Goal: Communication & Community: Answer question/provide support

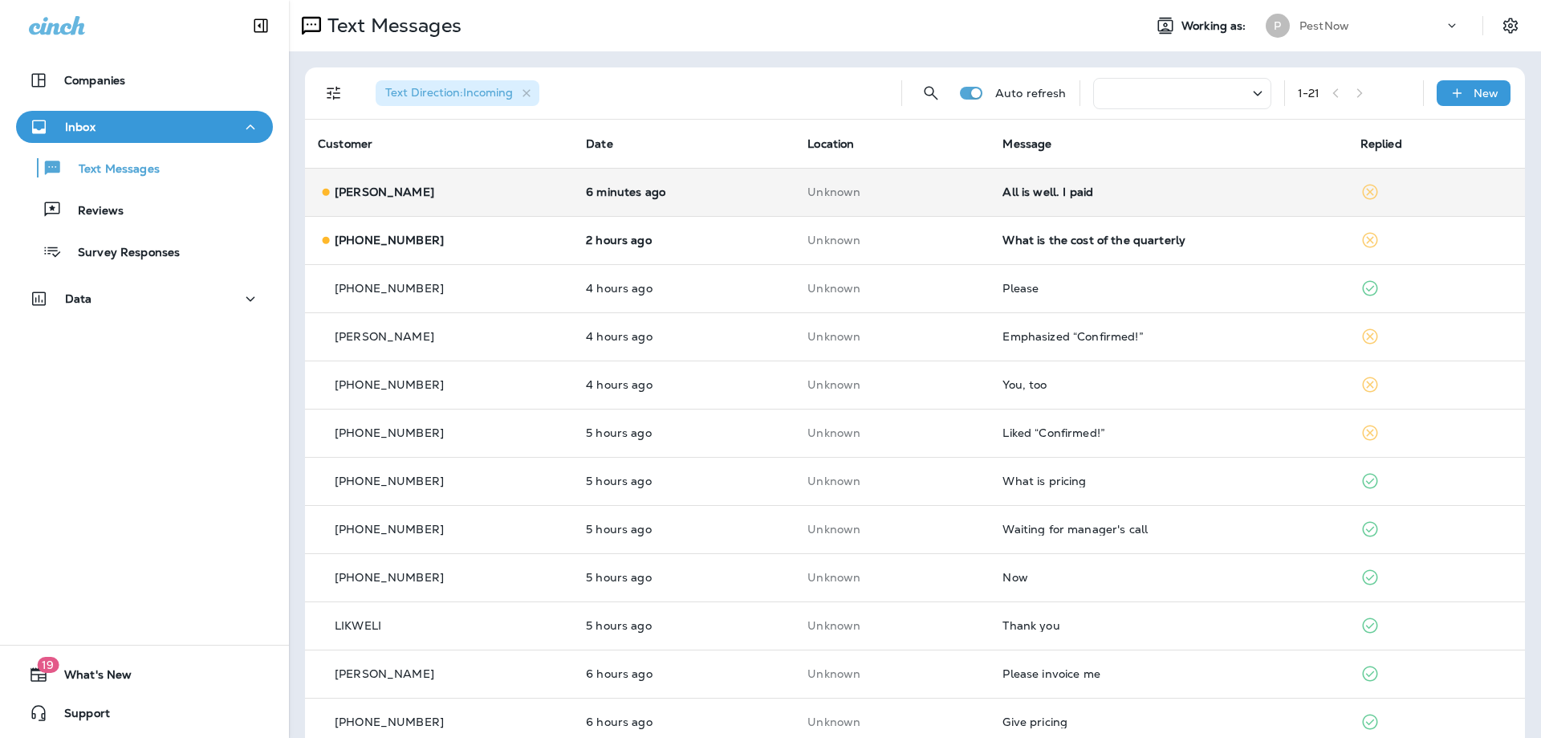
click at [1137, 206] on td "All is well. I paid" at bounding box center [1168, 192] width 357 height 48
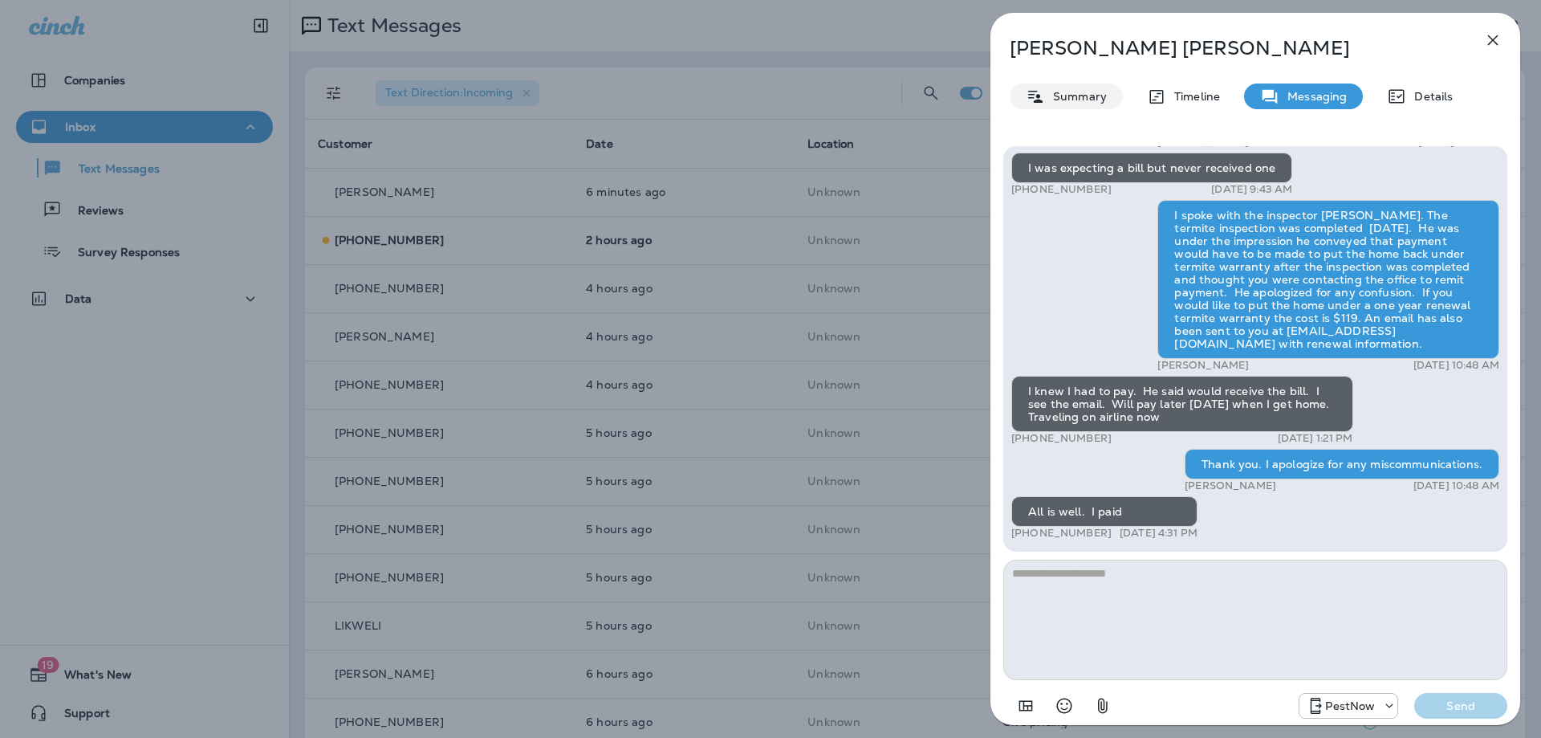
click at [1072, 100] on p "Summary" at bounding box center [1076, 96] width 62 height 13
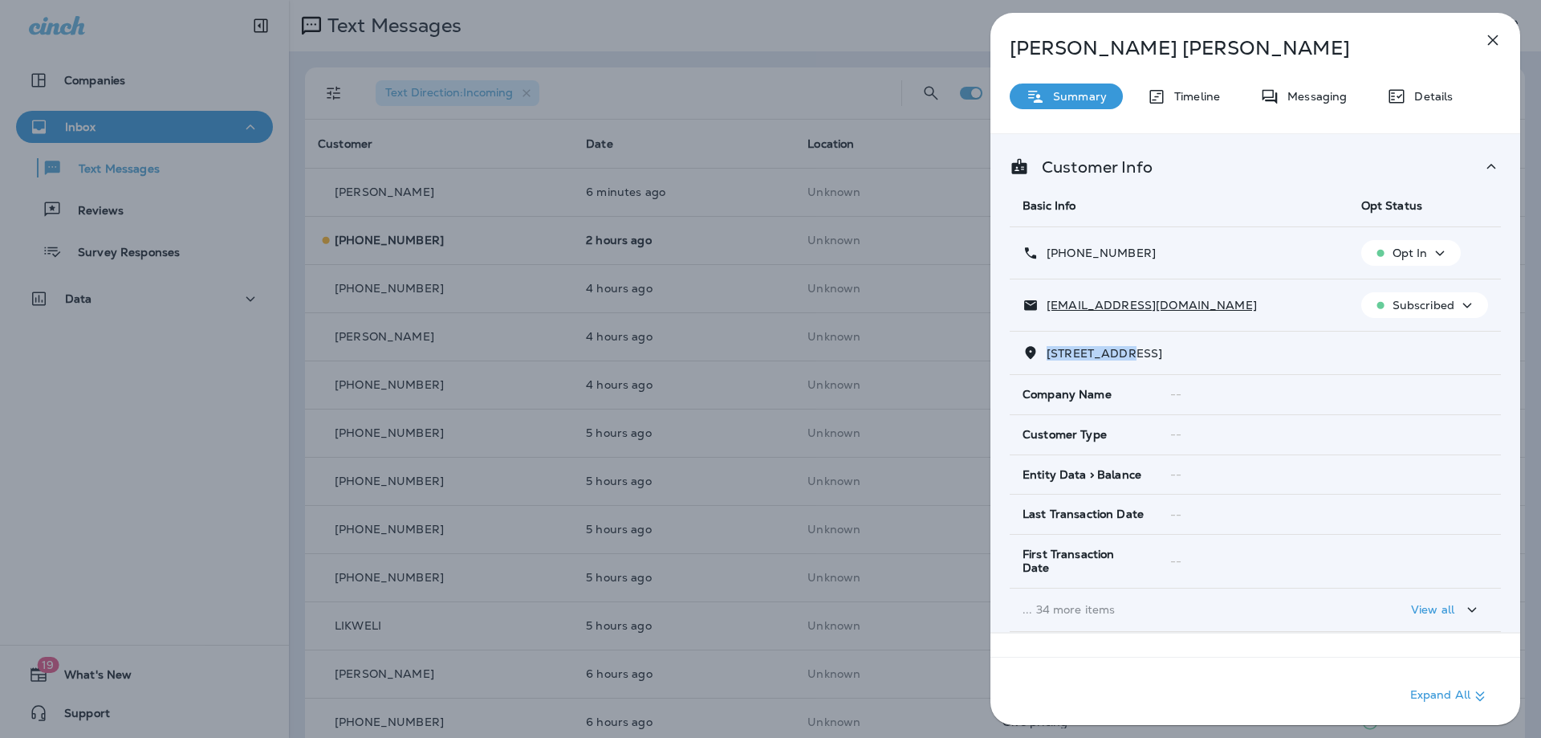
drag, startPoint x: 1138, startPoint y: 353, endPoint x: 1044, endPoint y: 352, distance: 93.9
click at [1044, 352] on p "2859 RUSHBROOK COURT WOODBRIDGE, VA 22191" at bounding box center [1100, 353] width 124 height 13
copy span "2859 RUSHBRO"
click at [1486, 43] on icon "button" at bounding box center [1492, 39] width 19 height 19
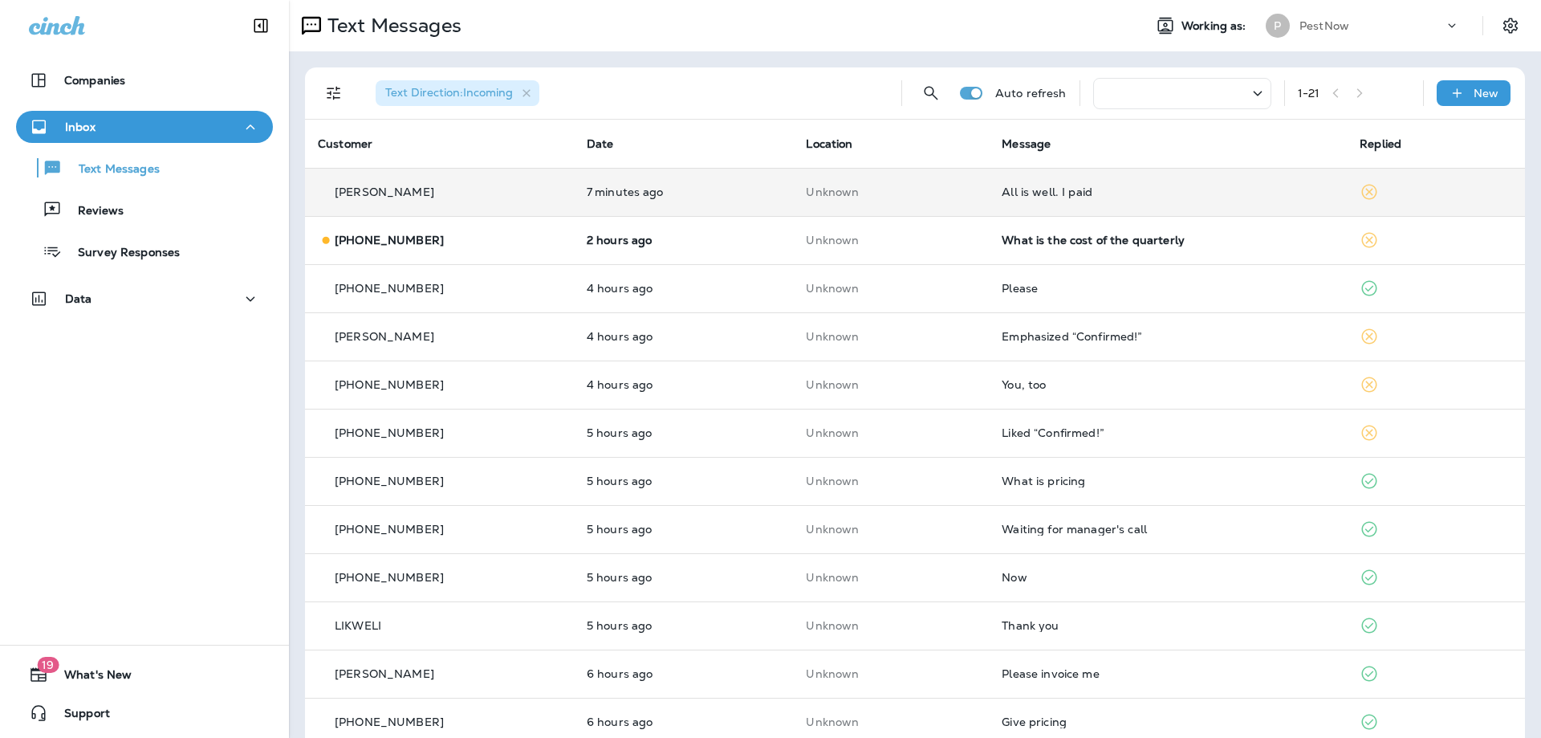
click at [1041, 191] on div "All is well. I paid" at bounding box center [1168, 191] width 332 height 13
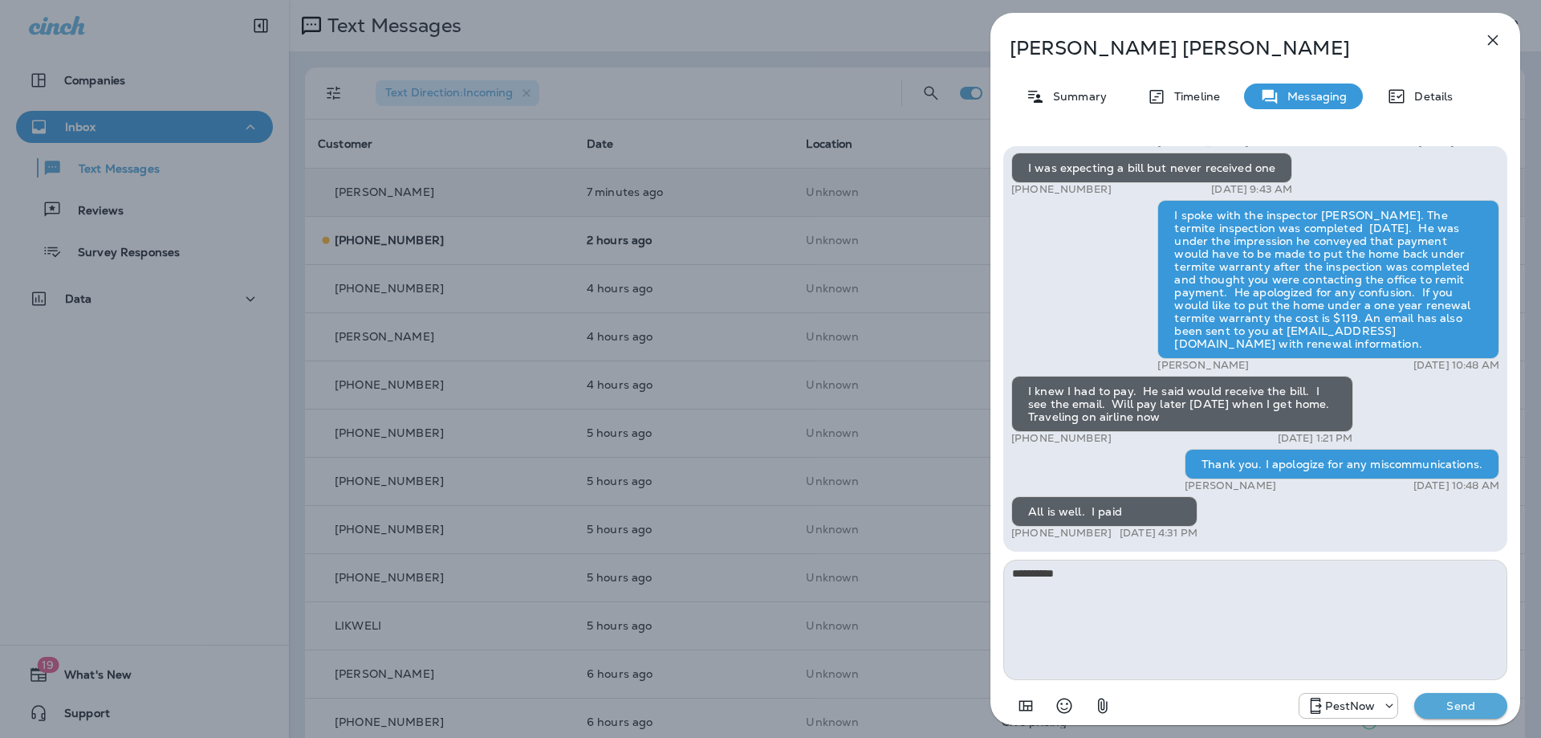
type textarea "**********"
click at [1461, 714] on button "Send" at bounding box center [1460, 706] width 93 height 26
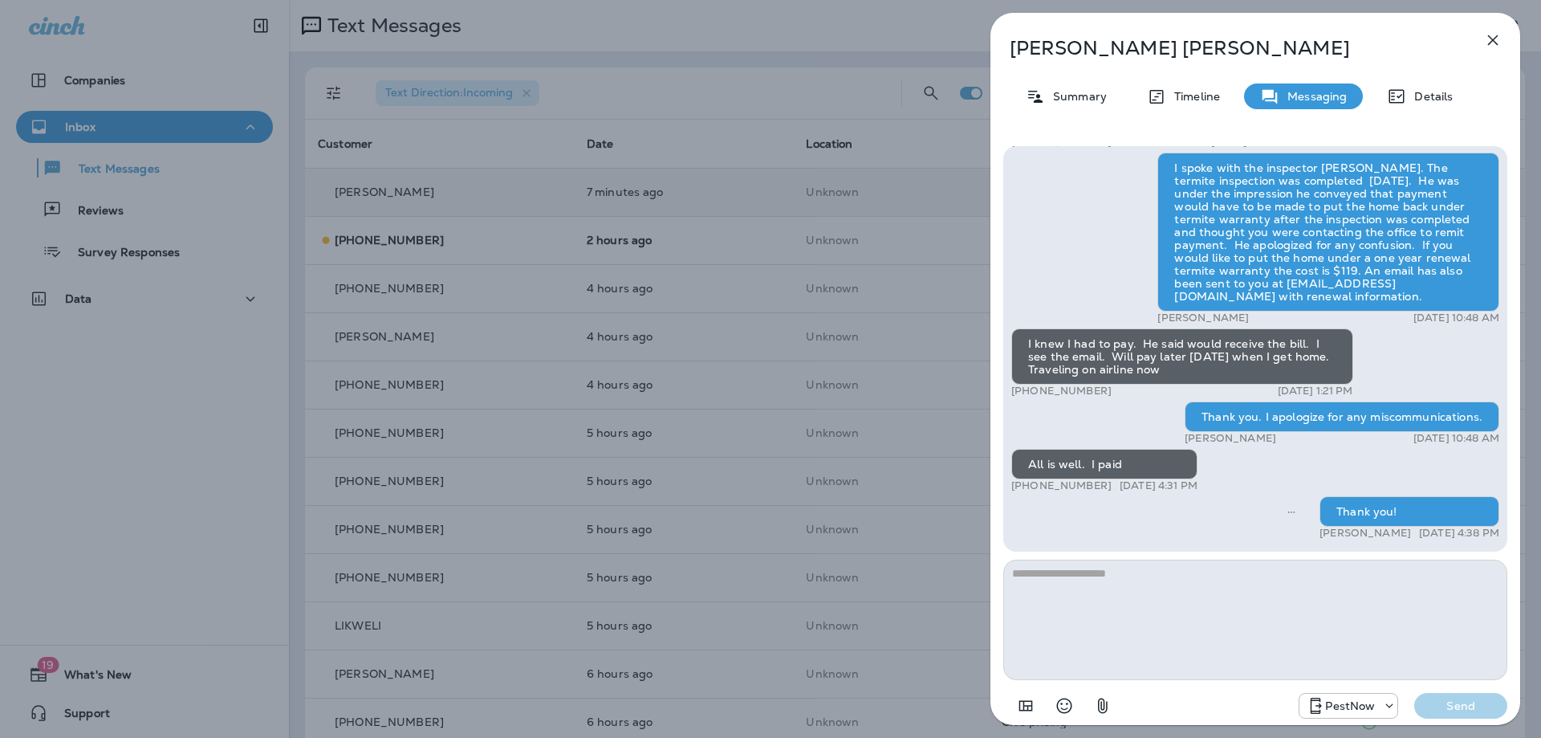
click at [1492, 44] on icon "button" at bounding box center [1492, 39] width 19 height 19
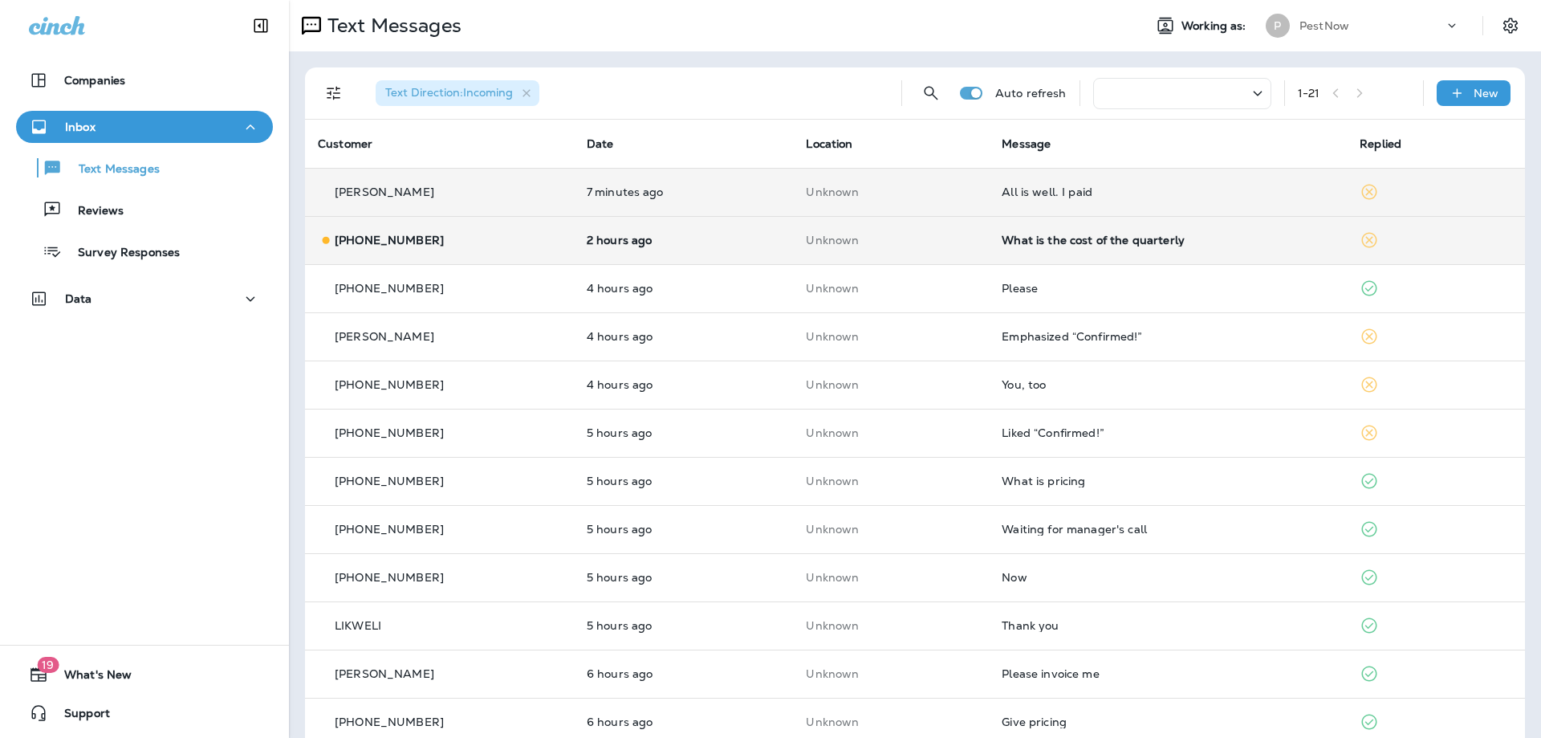
click at [1140, 248] on td "What is the cost of the quarterly" at bounding box center [1168, 240] width 358 height 48
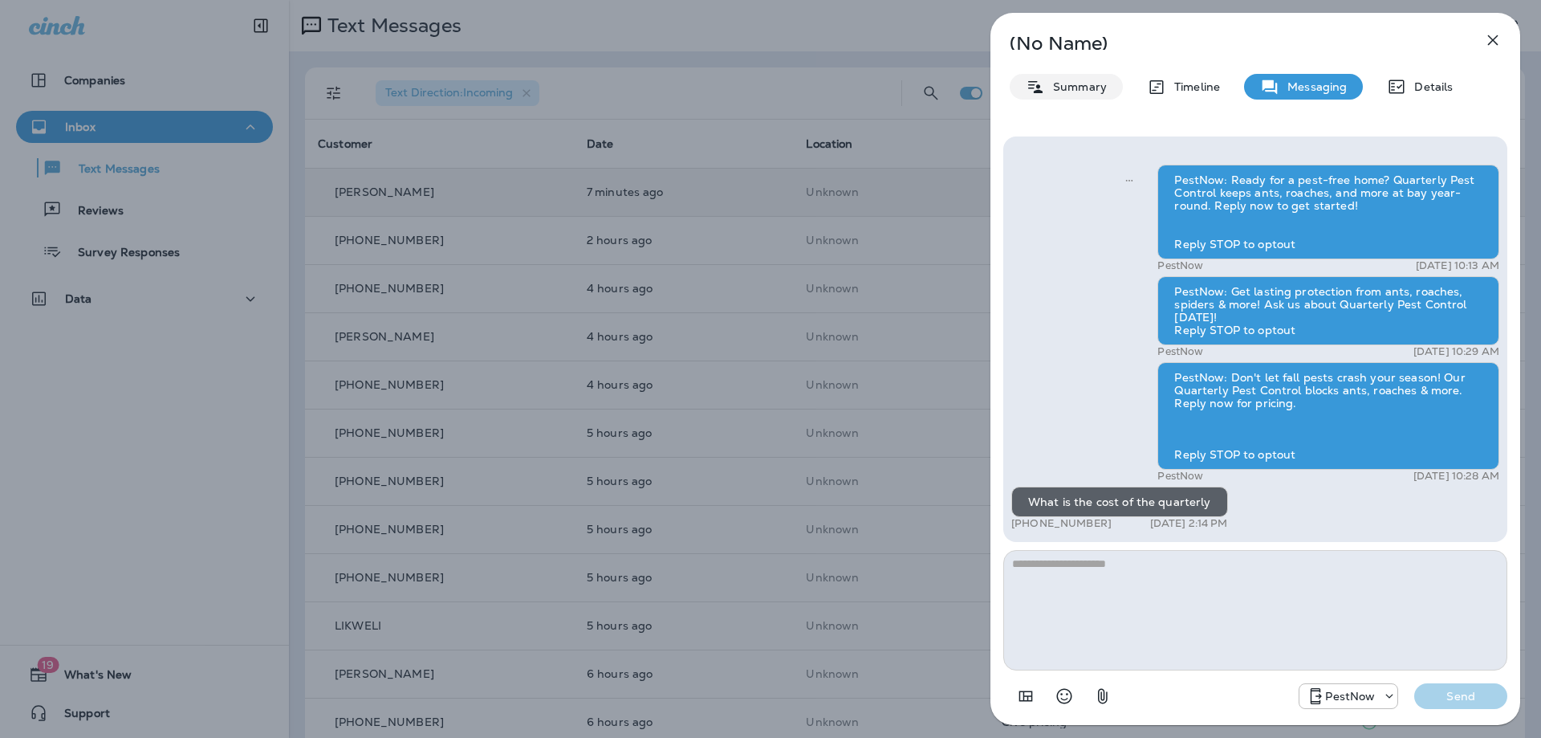
click at [1063, 88] on p "Summary" at bounding box center [1076, 86] width 62 height 13
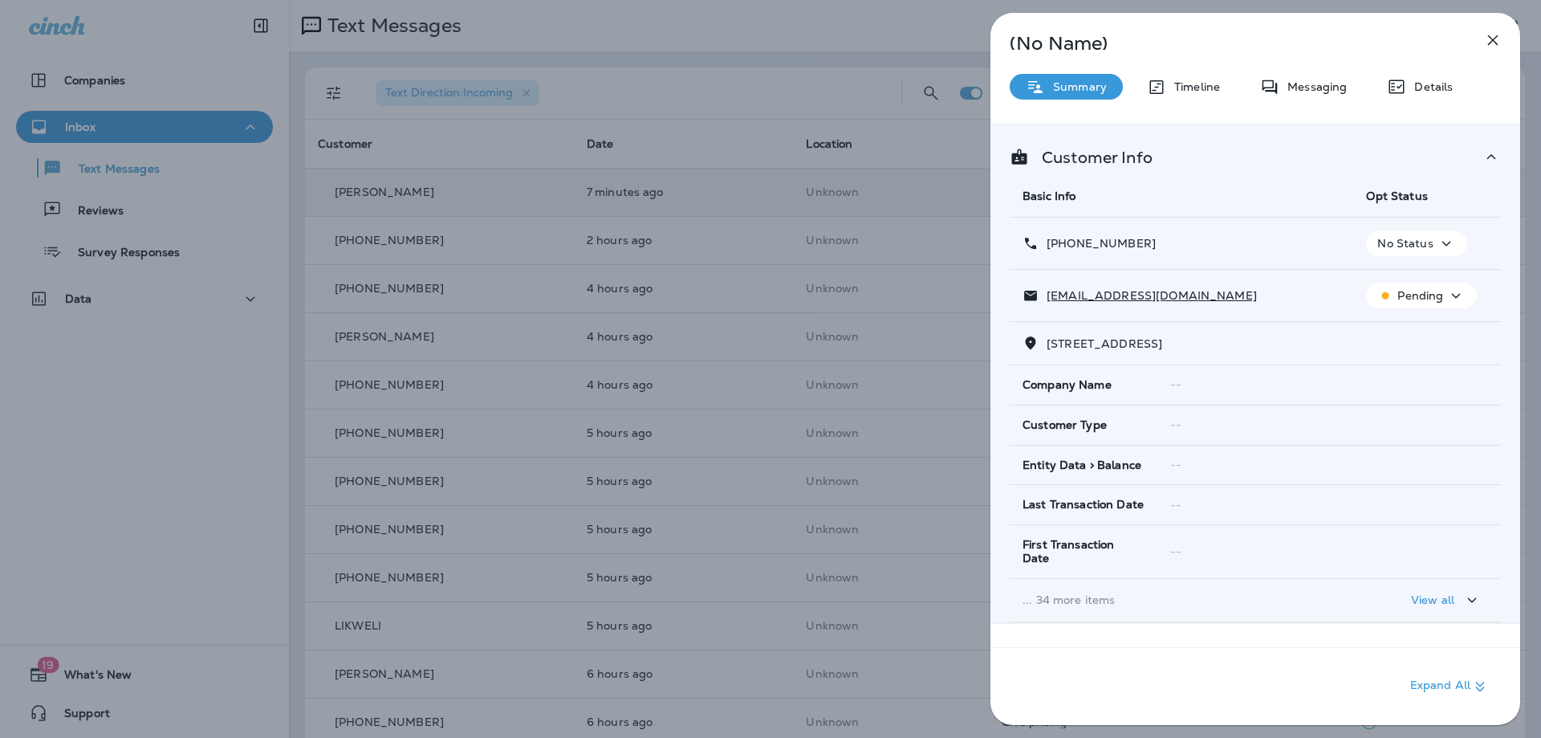
drag, startPoint x: 1160, startPoint y: 343, endPoint x: 1046, endPoint y: 343, distance: 114.8
click at [1046, 343] on p "42526 LEGACY PARK DRIVE ASHBURN, VA 20148" at bounding box center [1100, 343] width 124 height 13
copy span "42526 LEGACY PARK"
click at [1495, 32] on icon "button" at bounding box center [1492, 39] width 19 height 19
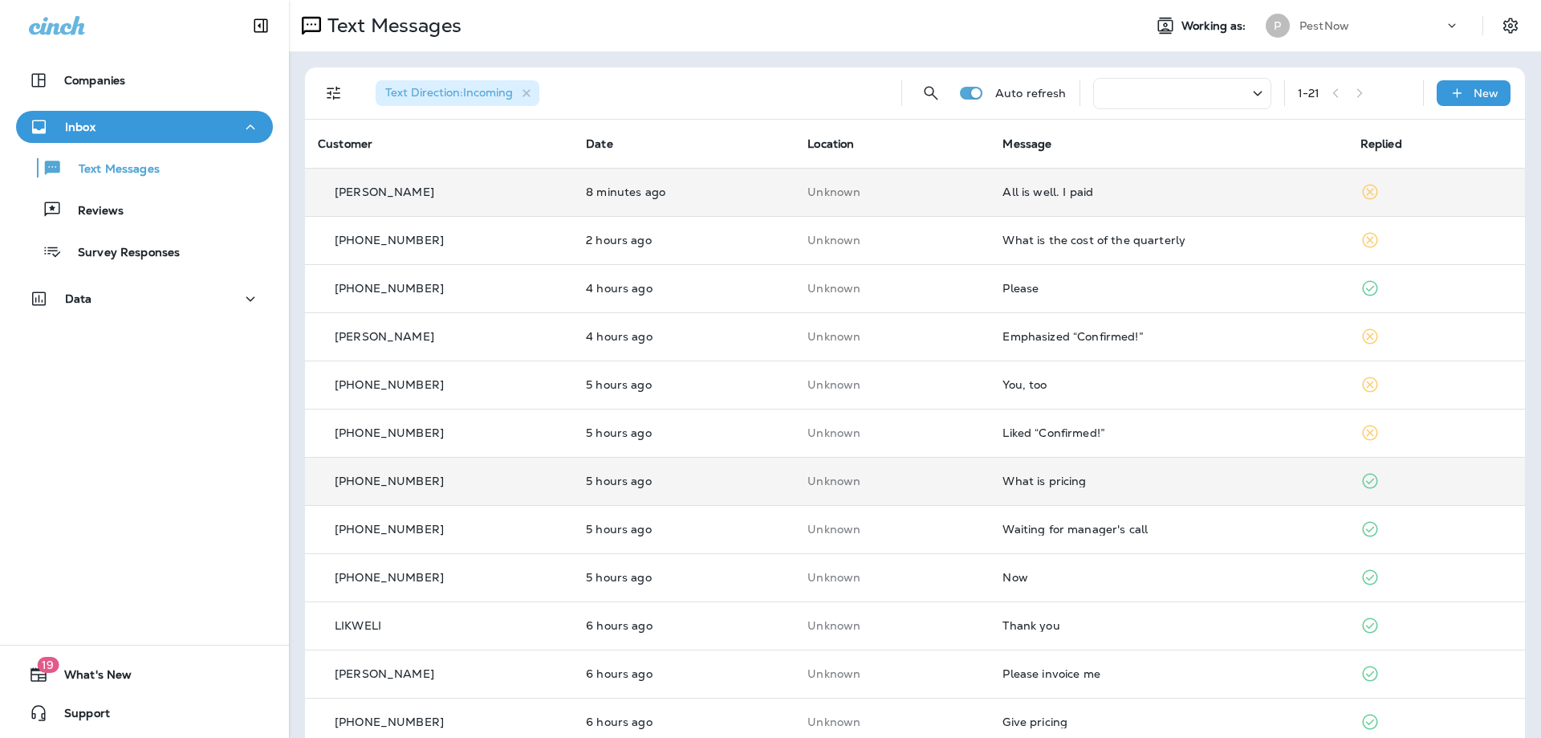
click at [1148, 484] on div "What is pricing" at bounding box center [1167, 480] width 331 height 13
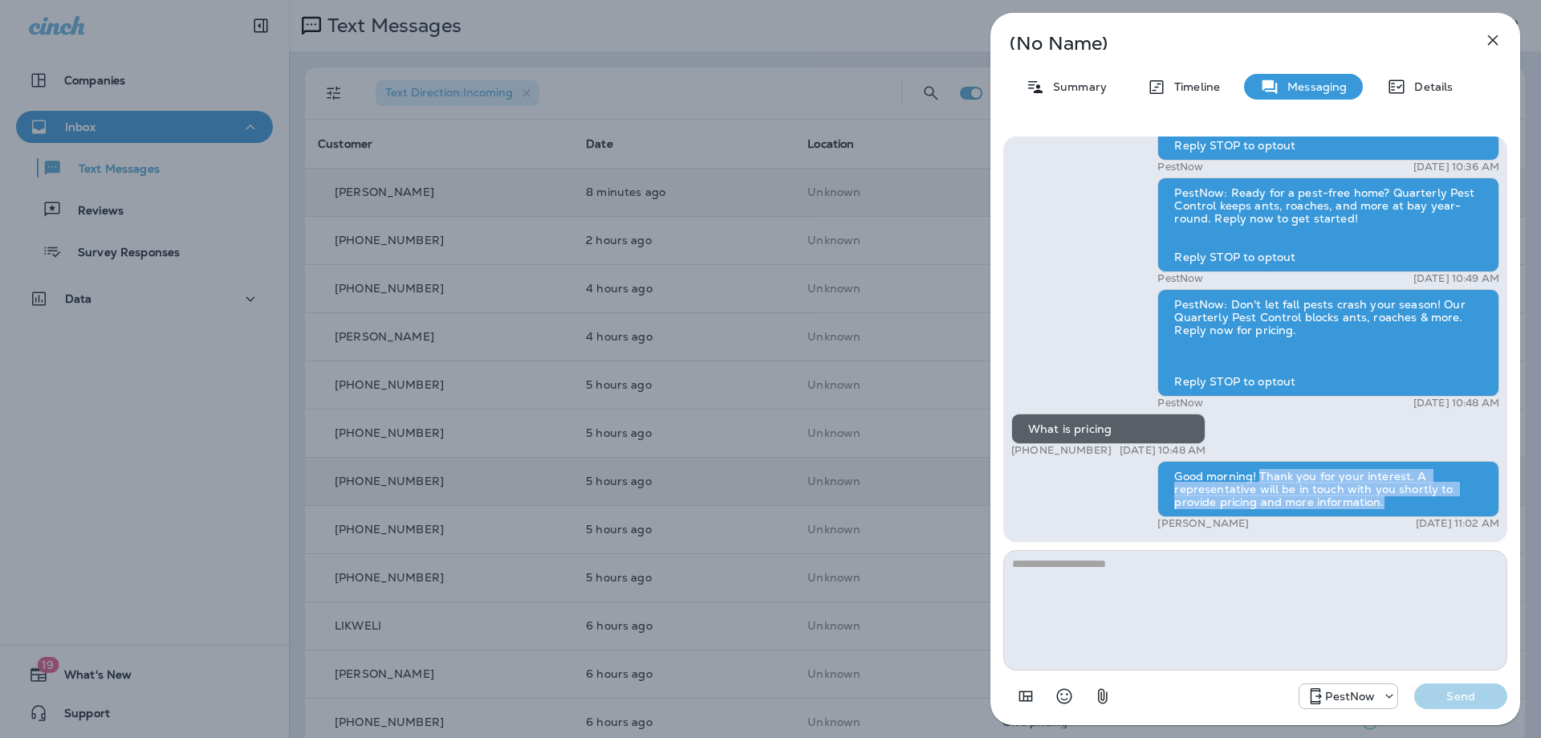
drag, startPoint x: 1385, startPoint y: 499, endPoint x: 1261, endPoint y: 475, distance: 126.7
click at [1261, 475] on div "Good morning! Thank you for your interest. A representative will be in touch wi…" at bounding box center [1328, 489] width 342 height 56
copy div "Thank you for your interest. A representative will be in touch with you shortly…"
click at [1497, 39] on icon "button" at bounding box center [1492, 39] width 19 height 19
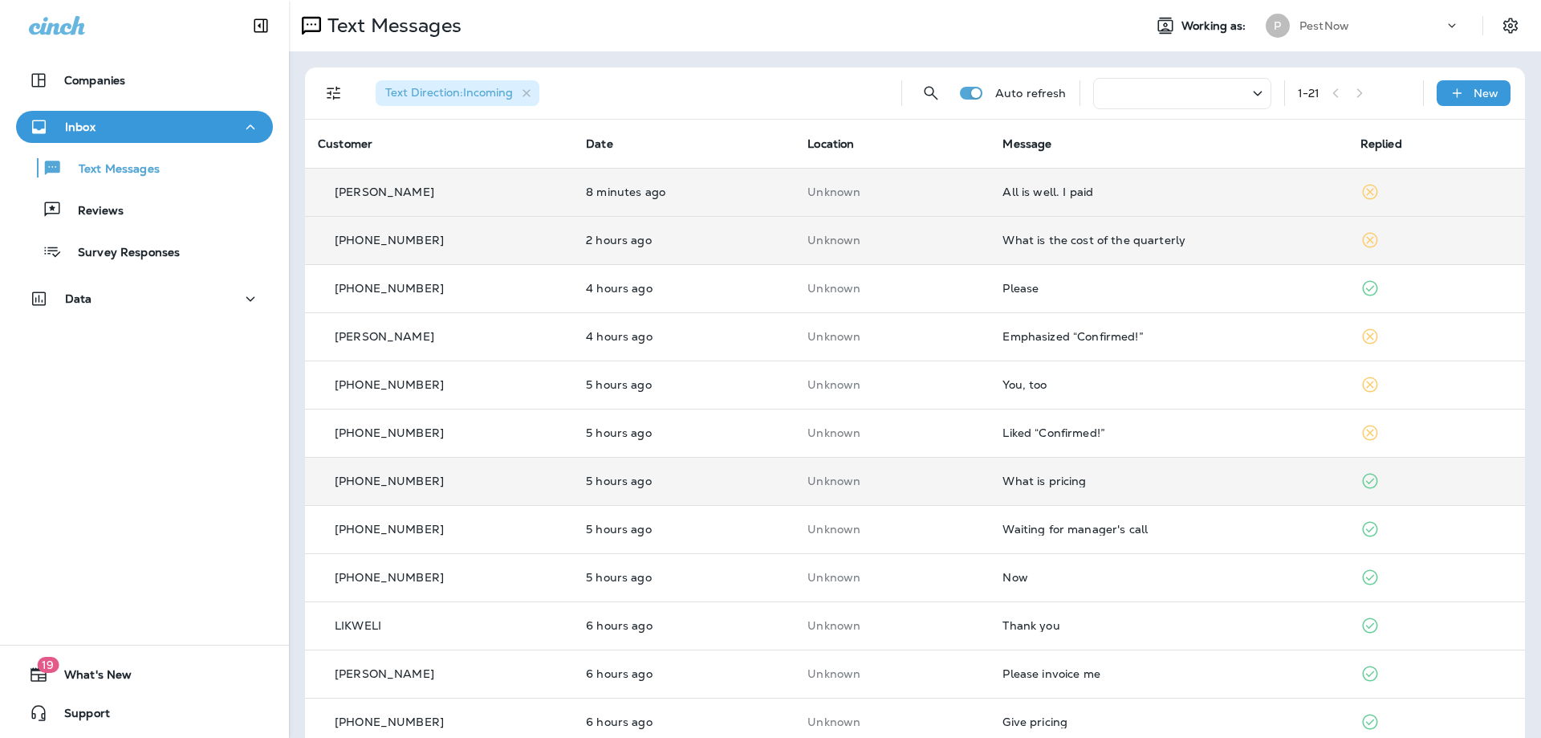
click at [878, 250] on td "Unknown" at bounding box center [892, 240] width 195 height 48
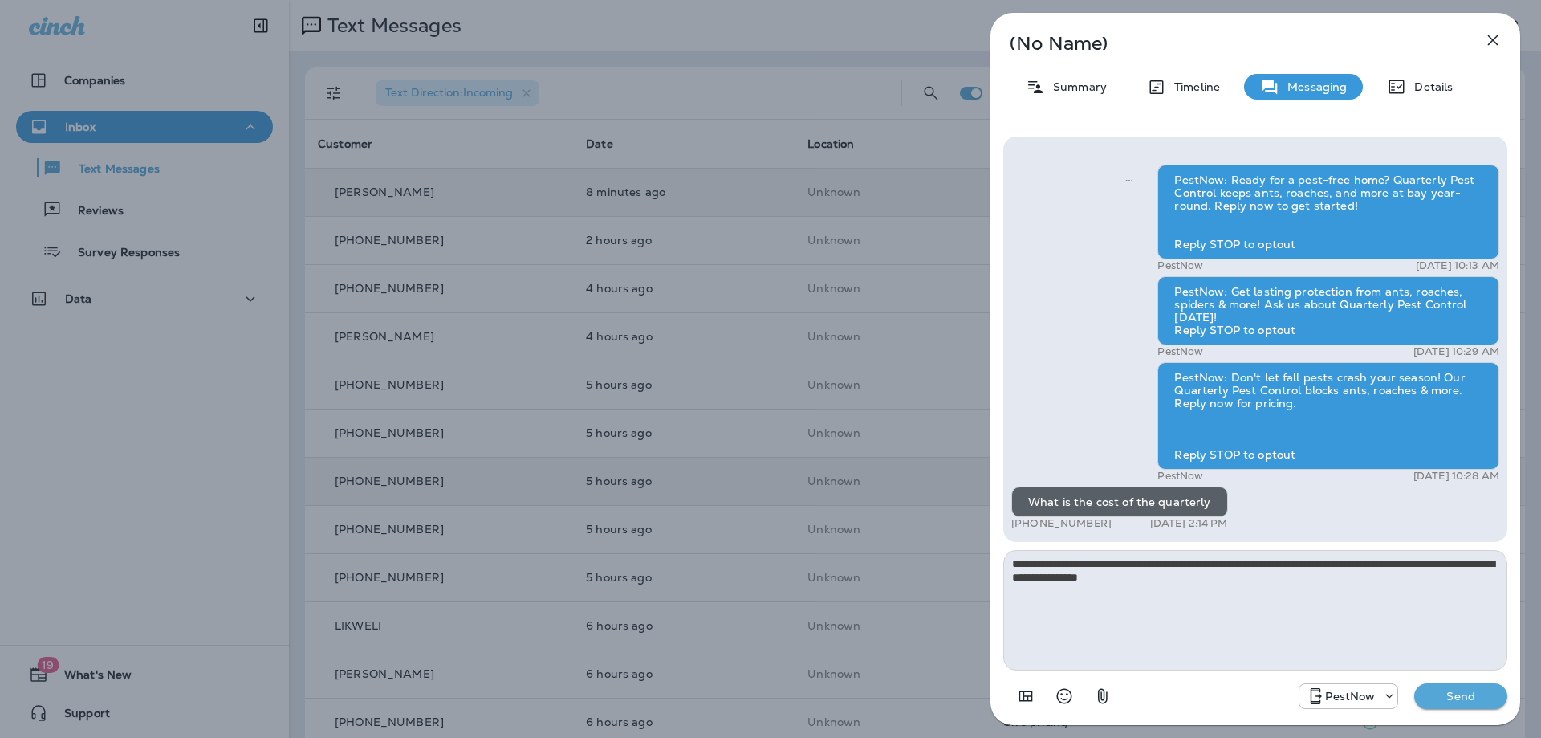
type textarea "**********"
click at [1474, 689] on p "Send" at bounding box center [1460, 696] width 67 height 14
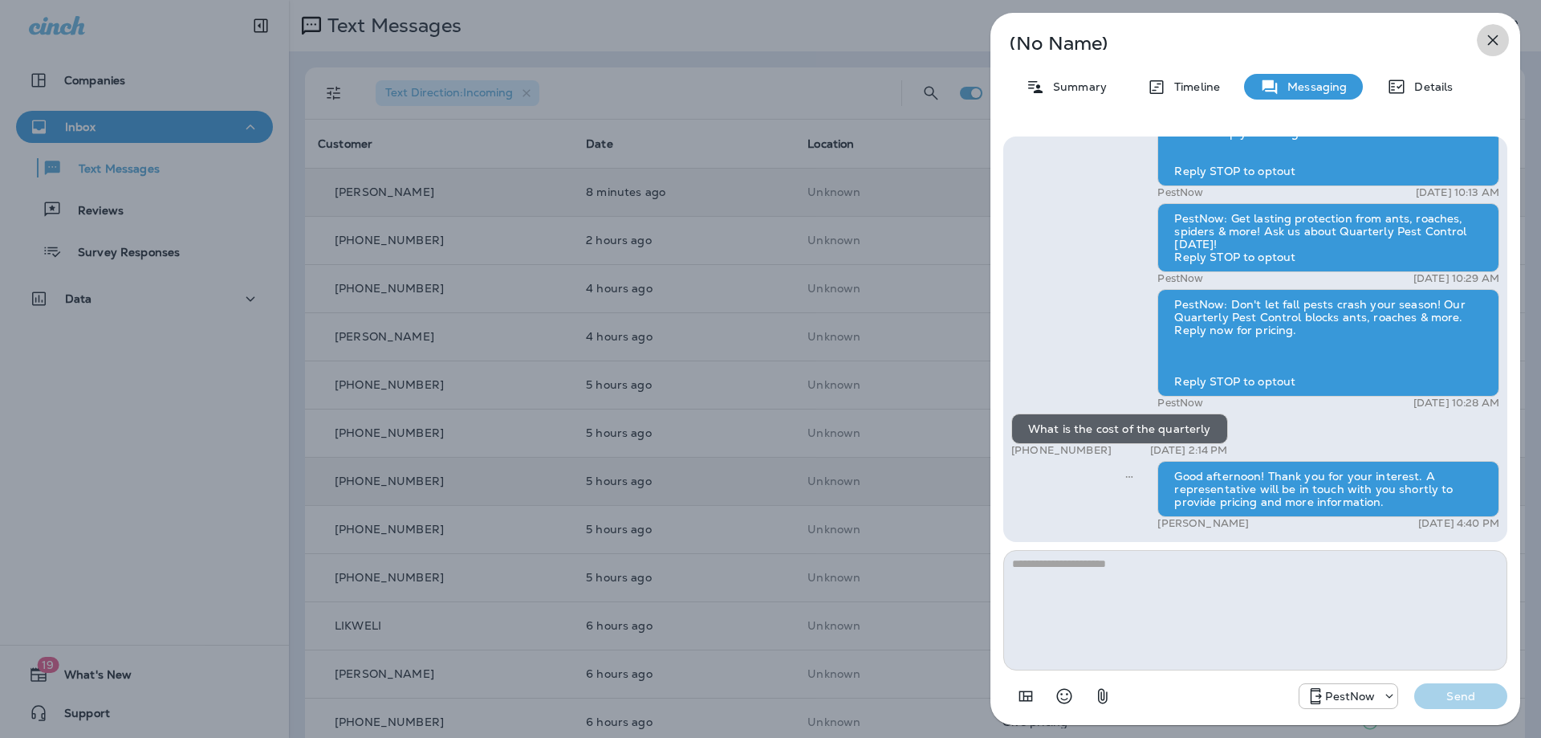
click at [1493, 39] on icon "button" at bounding box center [1492, 39] width 19 height 19
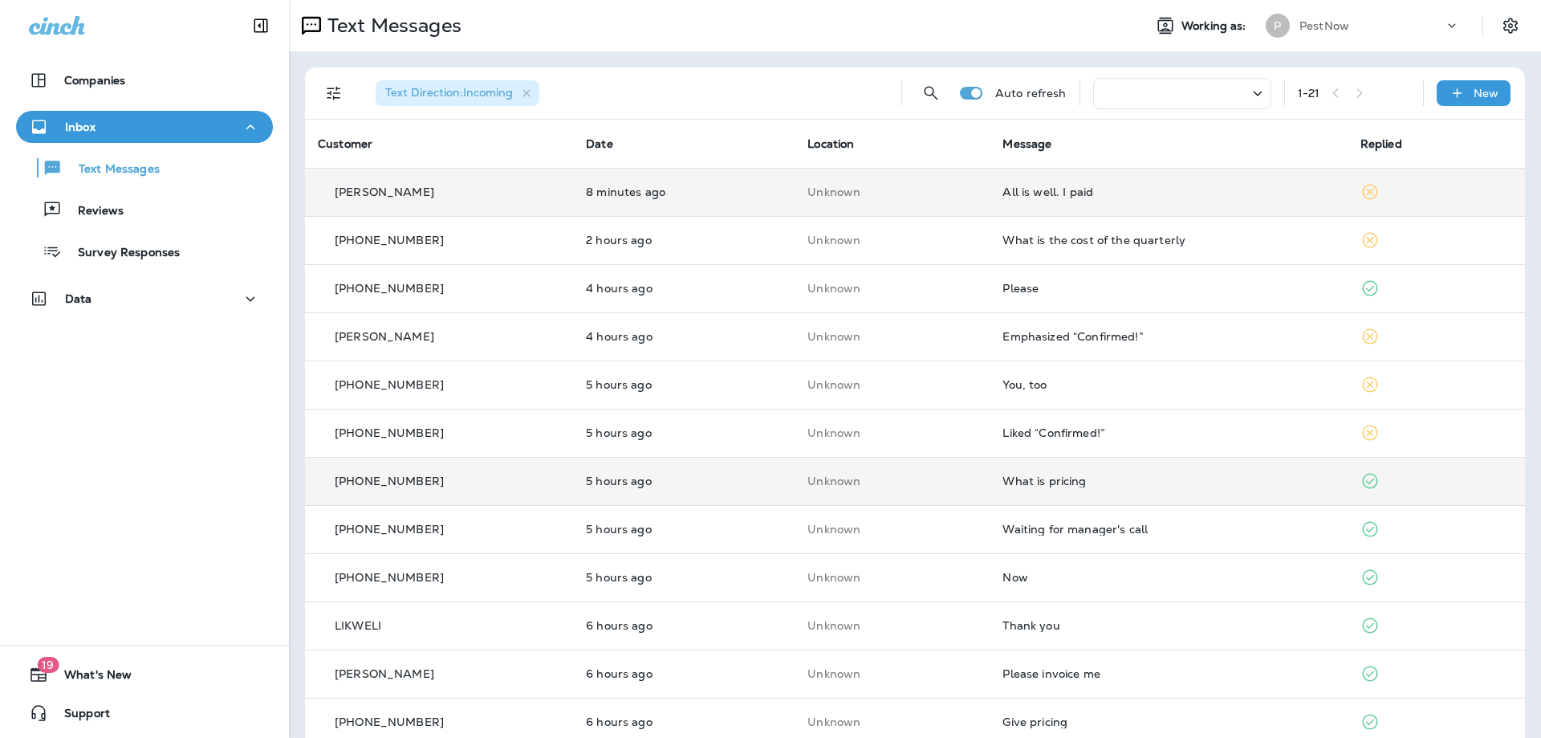
drag, startPoint x: 552, startPoint y: 74, endPoint x: 568, endPoint y: 50, distance: 28.9
